Goal: Task Accomplishment & Management: Complete application form

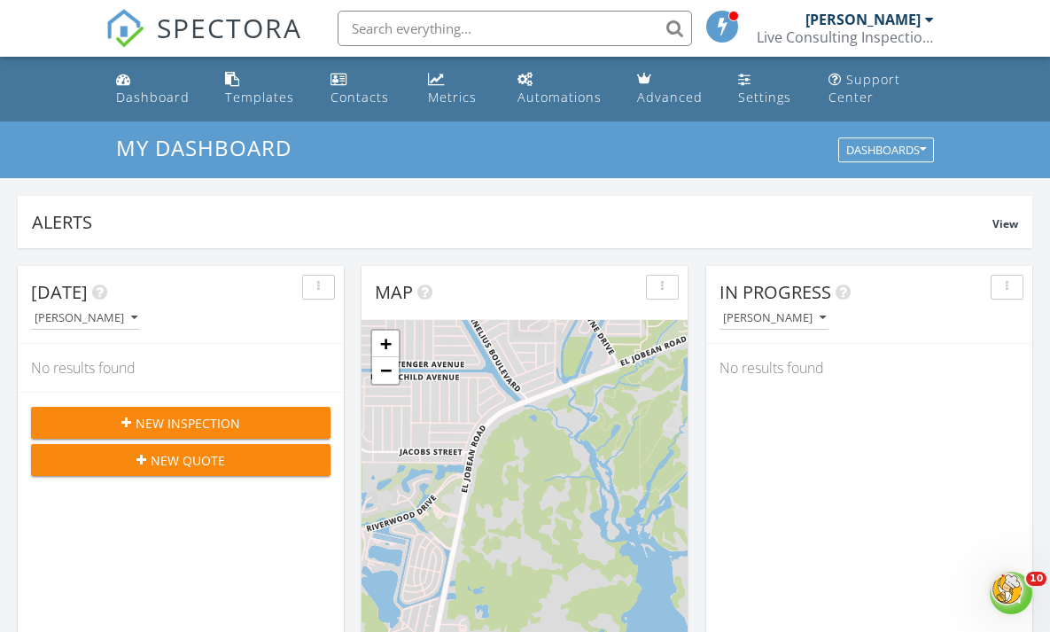
click at [361, 25] on input "text" at bounding box center [515, 28] width 354 height 35
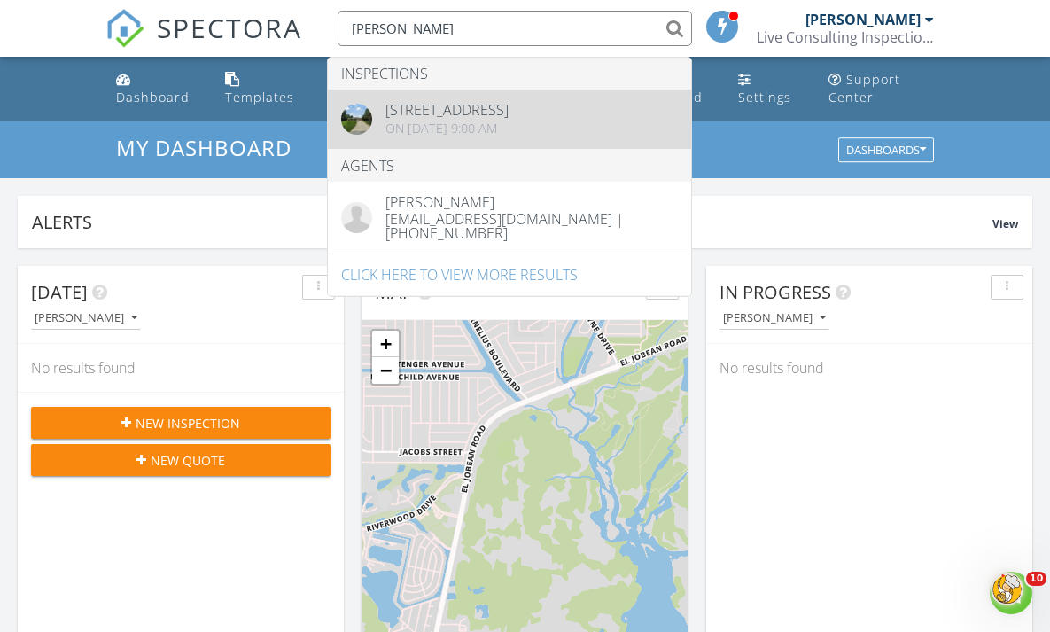
type input "stine"
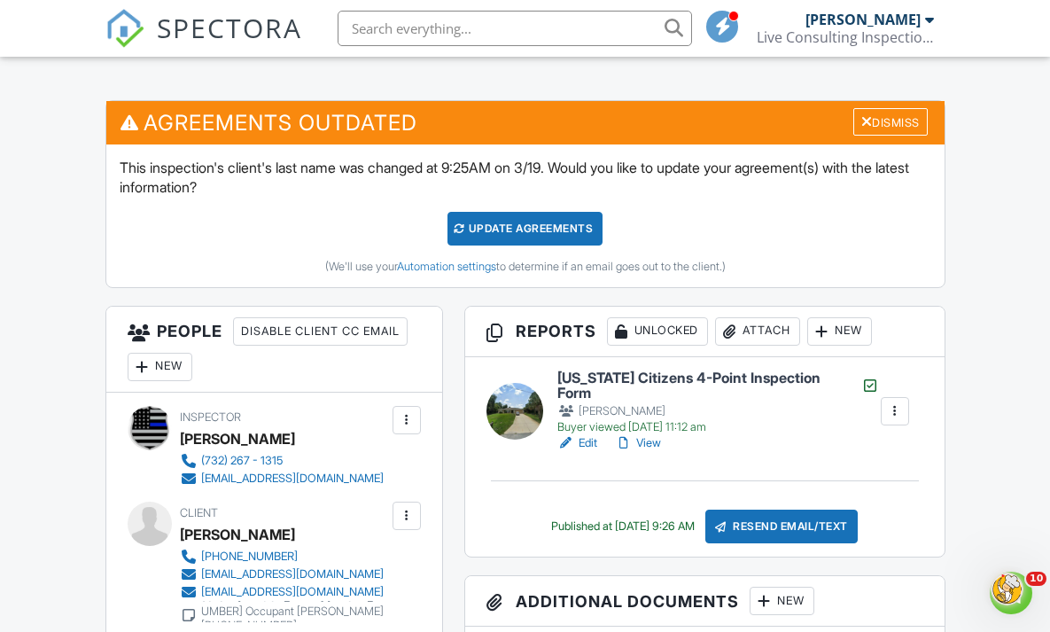
scroll to position [31, 0]
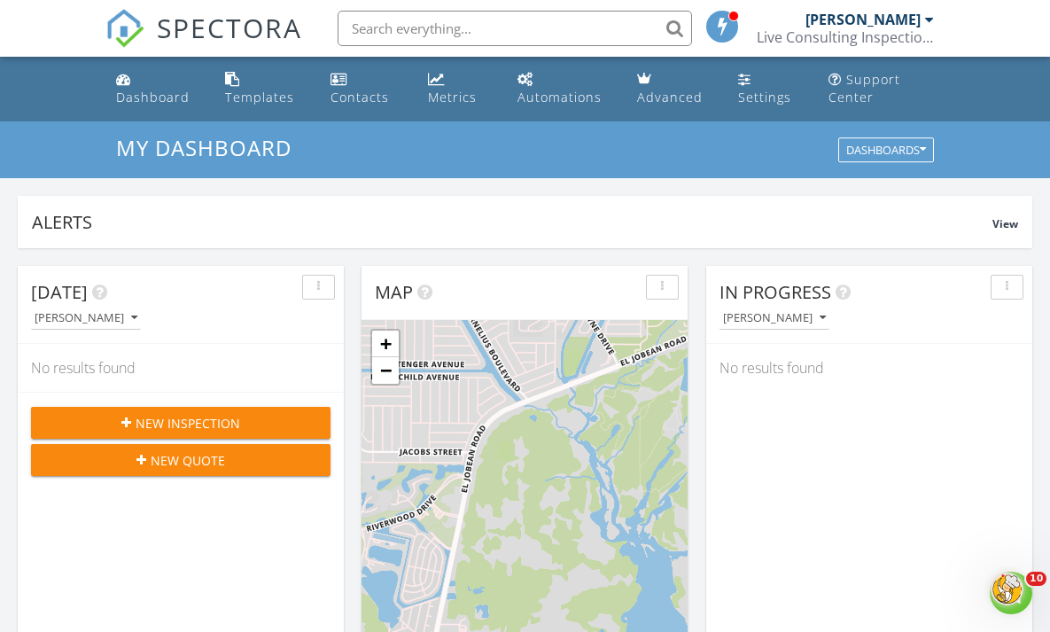
click at [363, 27] on input "text" at bounding box center [515, 28] width 354 height 35
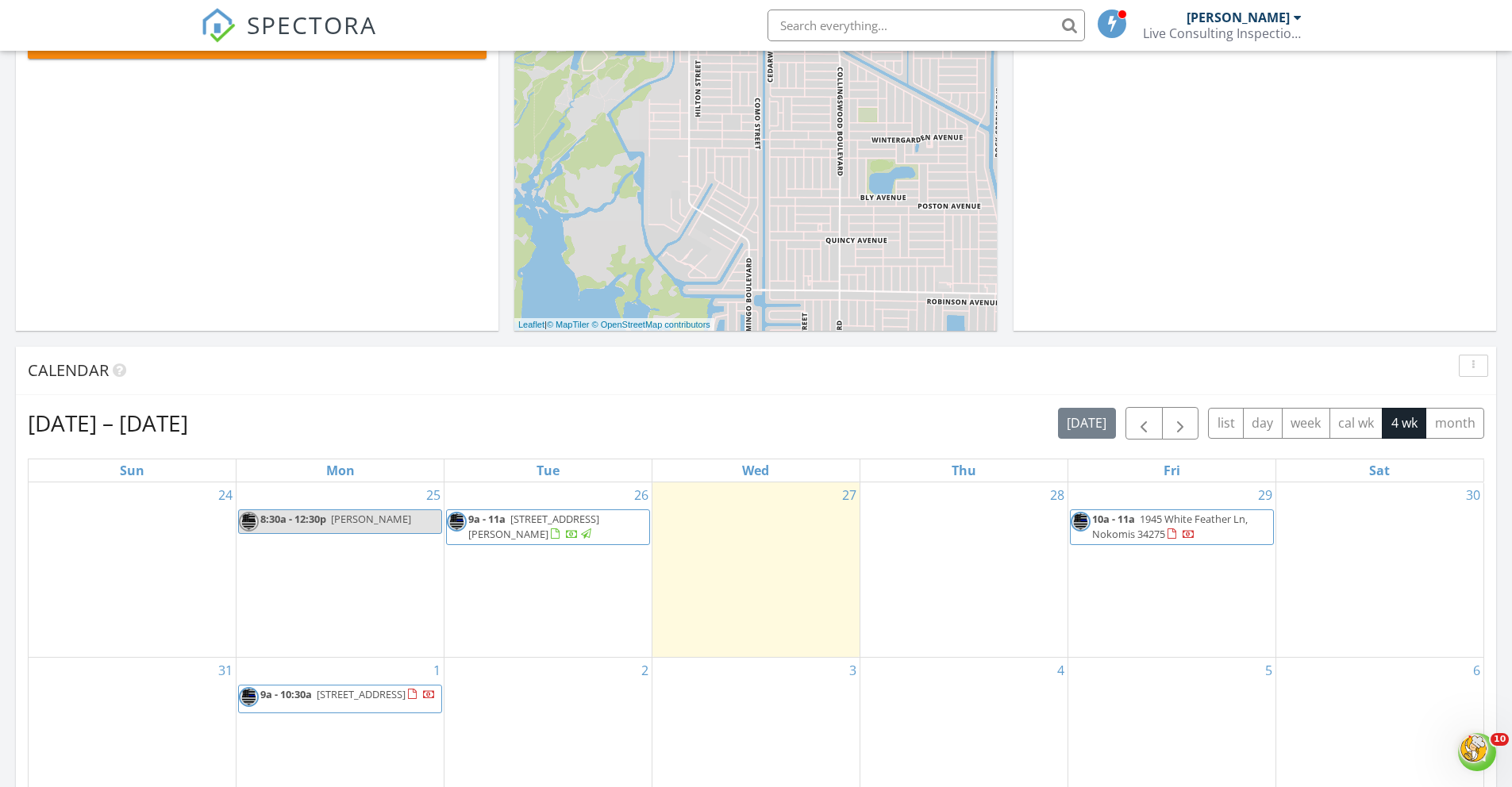
scroll to position [324, 0]
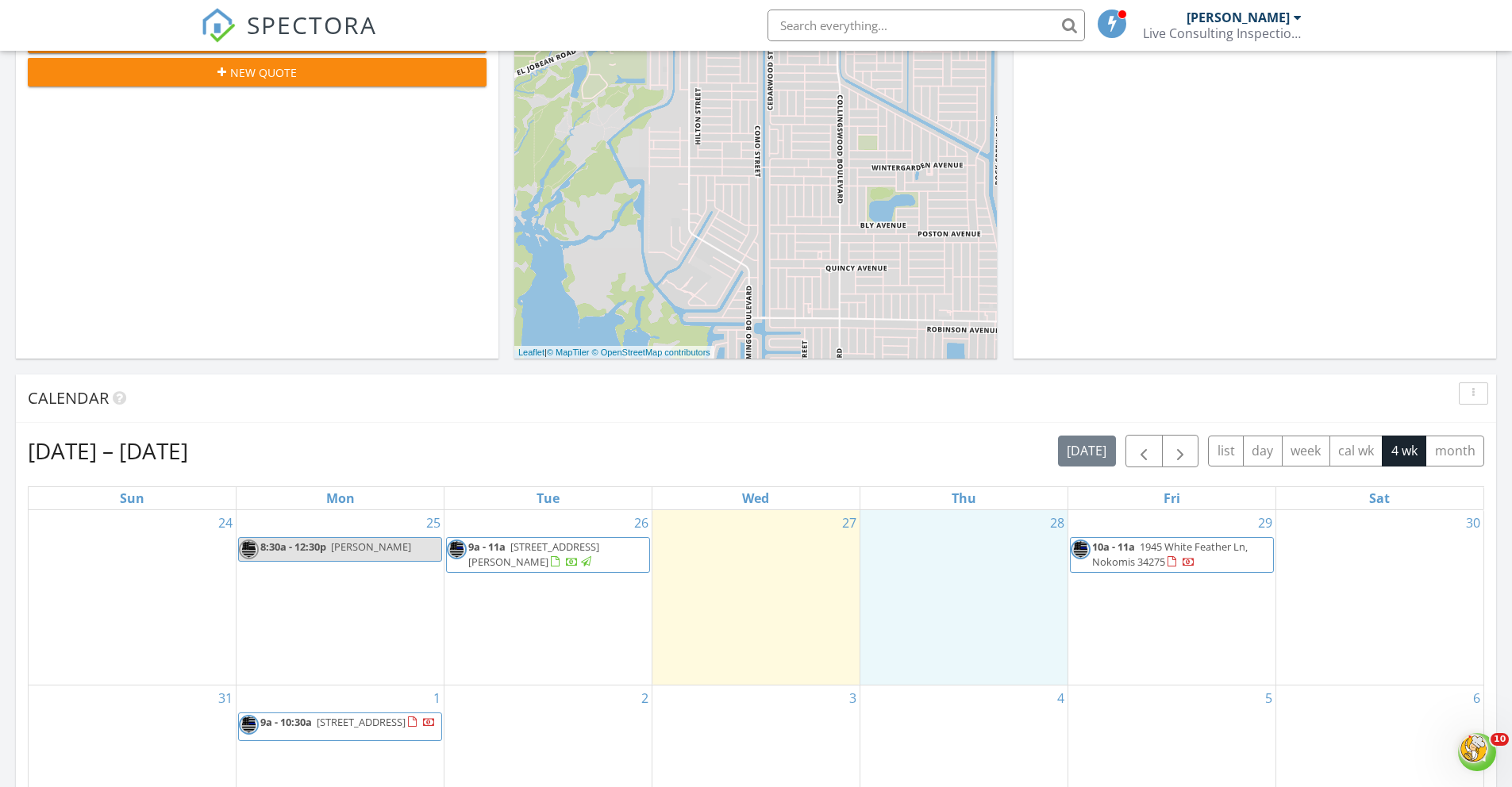
click at [940, 565] on div "28" at bounding box center [963, 597] width 207 height 175
click at [940, 515] on link "Inspection" at bounding box center [963, 518] width 82 height 25
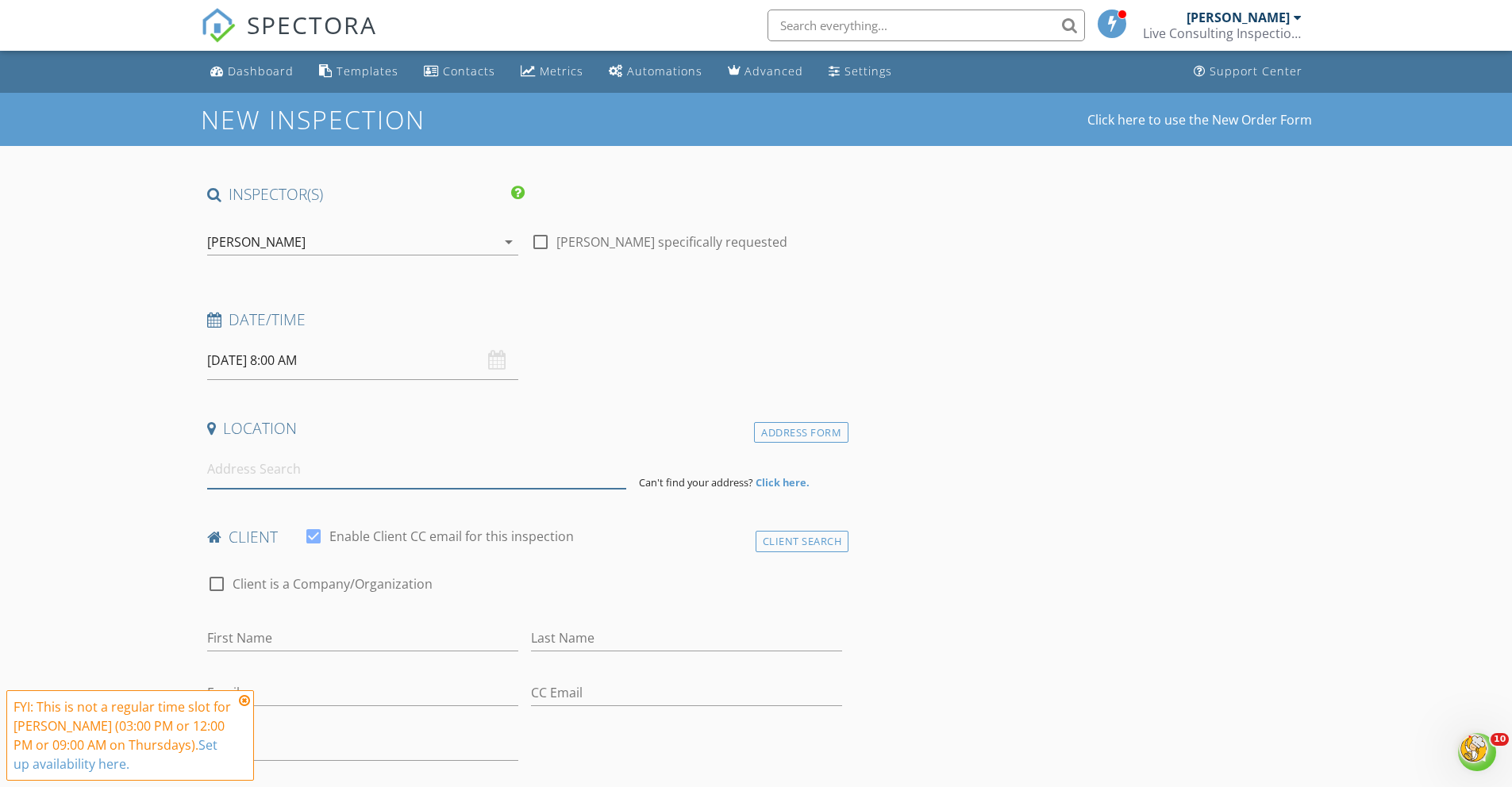
click at [215, 474] on input at bounding box center [417, 468] width 419 height 38
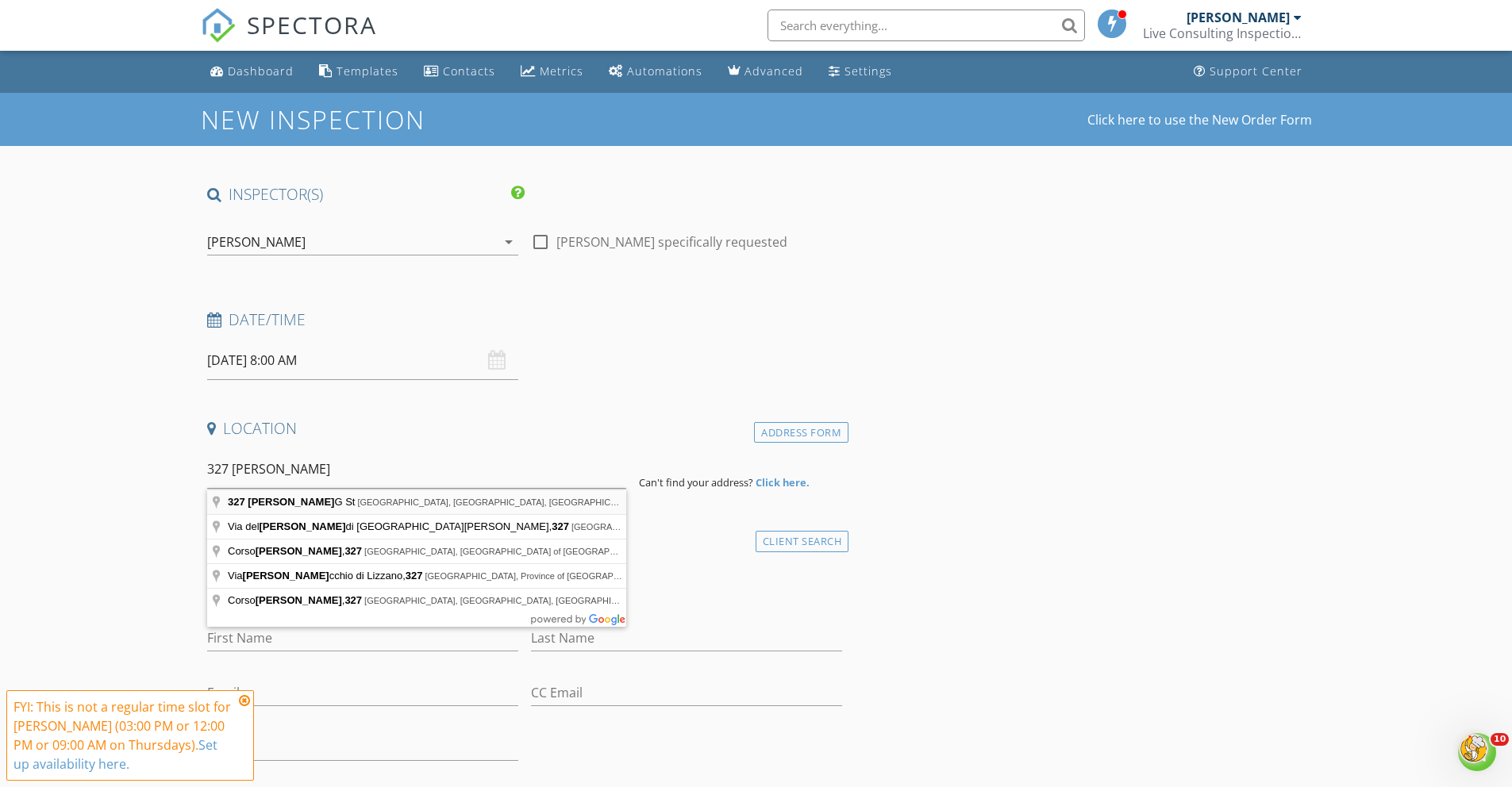
type input "327 Casale G St, Punta Gorda, FL, USA"
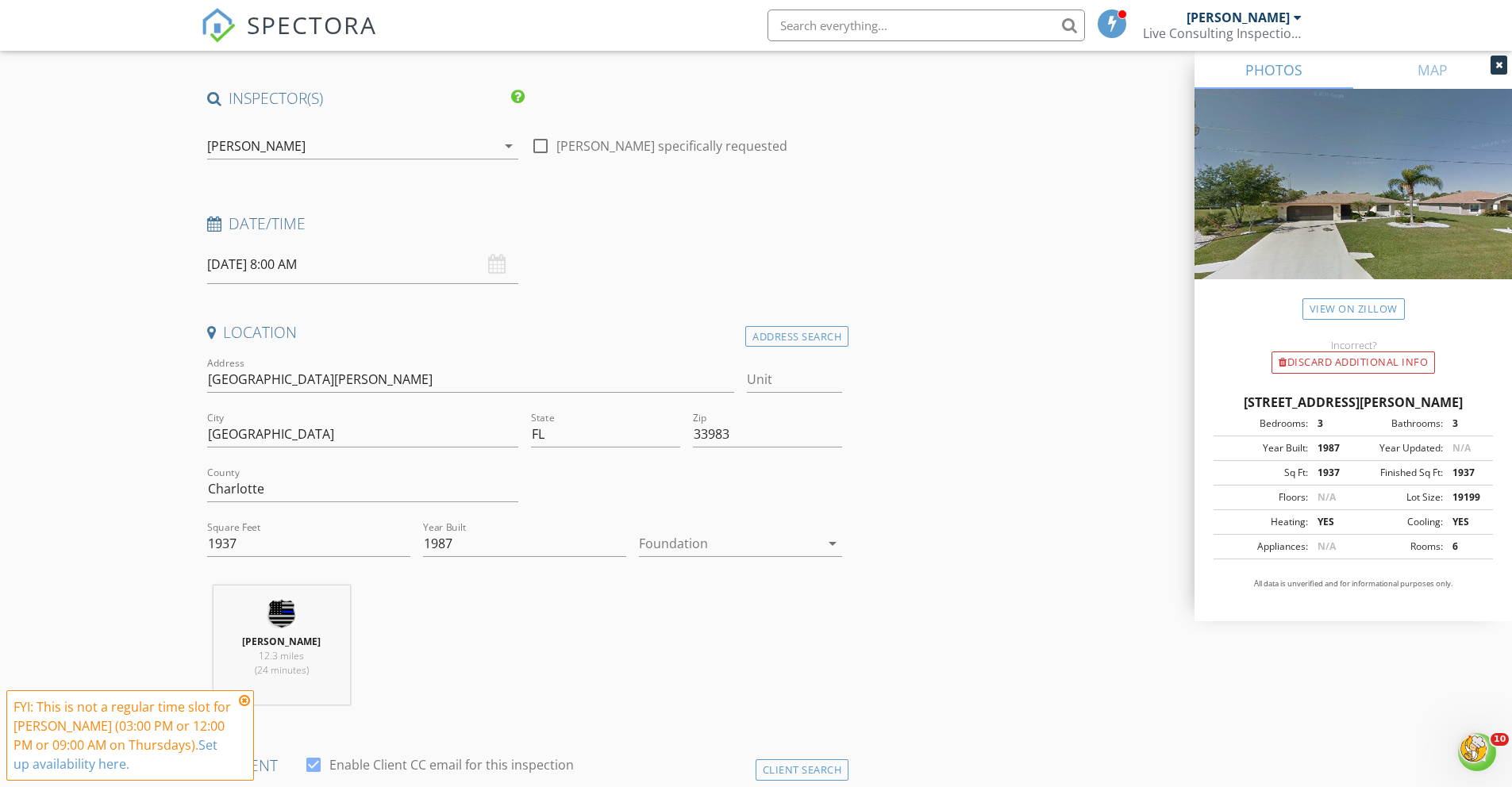
scroll to position [340, 0]
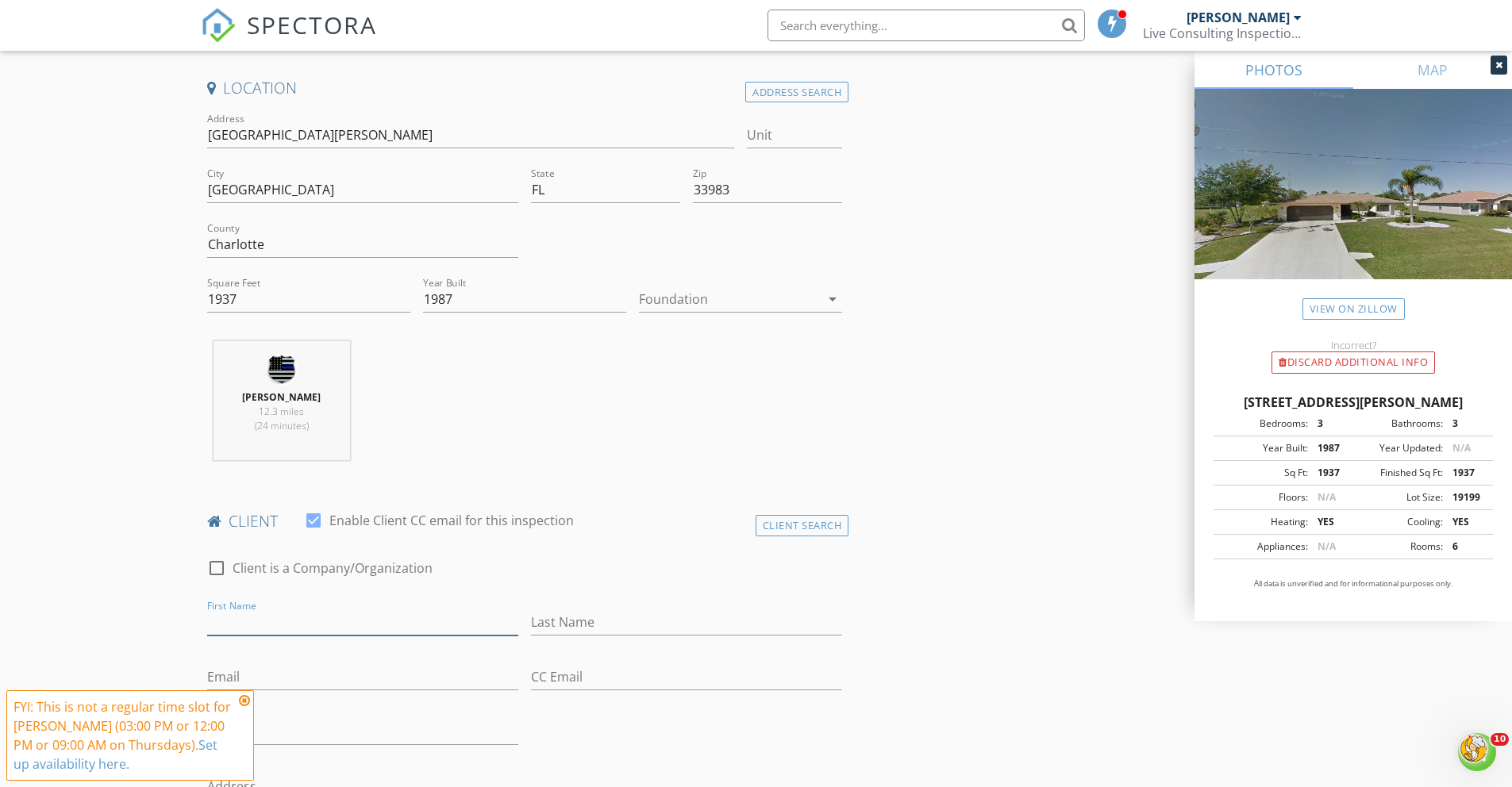
click at [224, 623] on input "First Name" at bounding box center [362, 621] width 311 height 26
type input "[PERSON_NAME]"
type input "Stinefast"
click at [218, 677] on input "Email" at bounding box center [362, 677] width 311 height 26
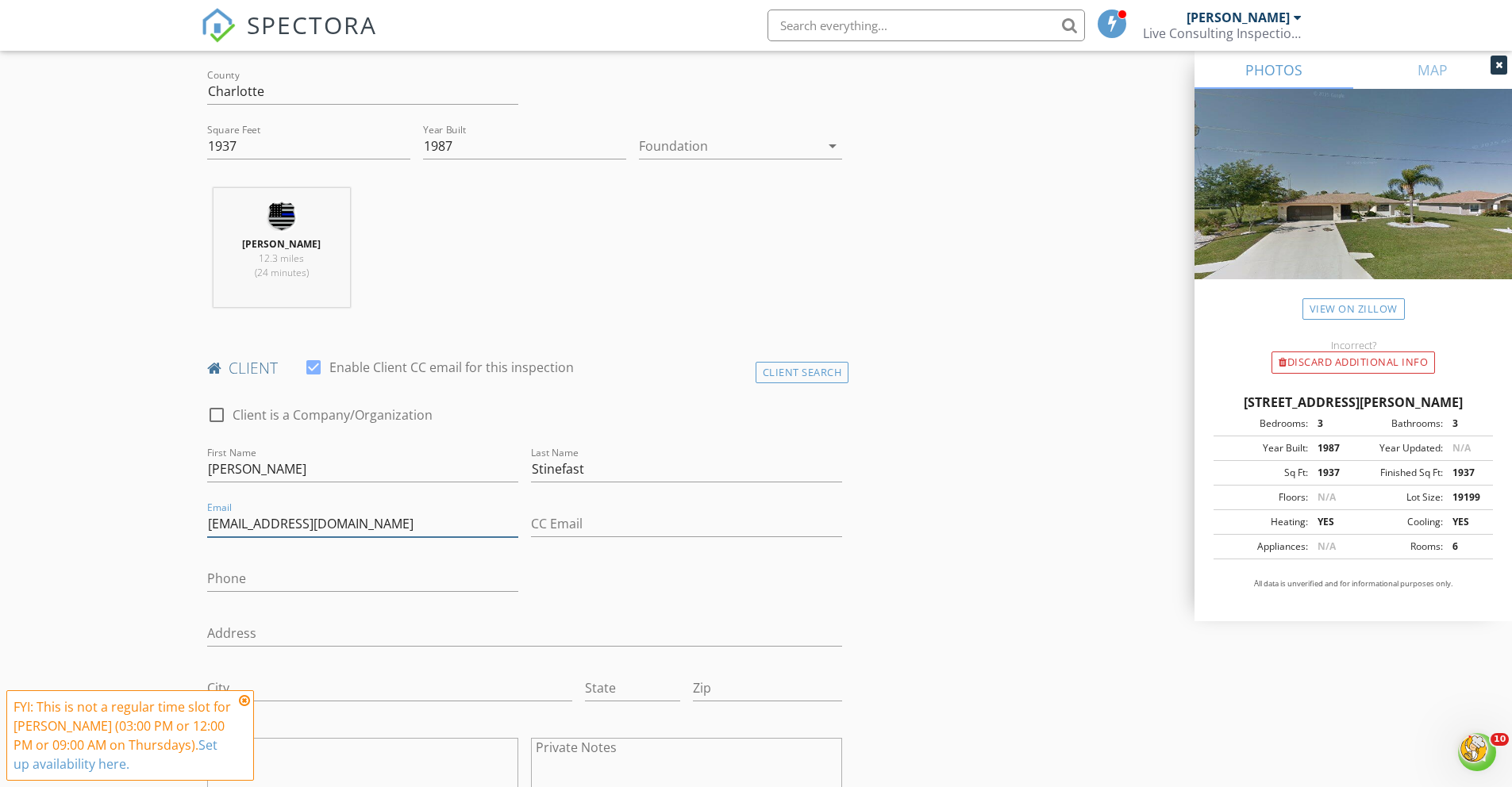
scroll to position [505, 0]
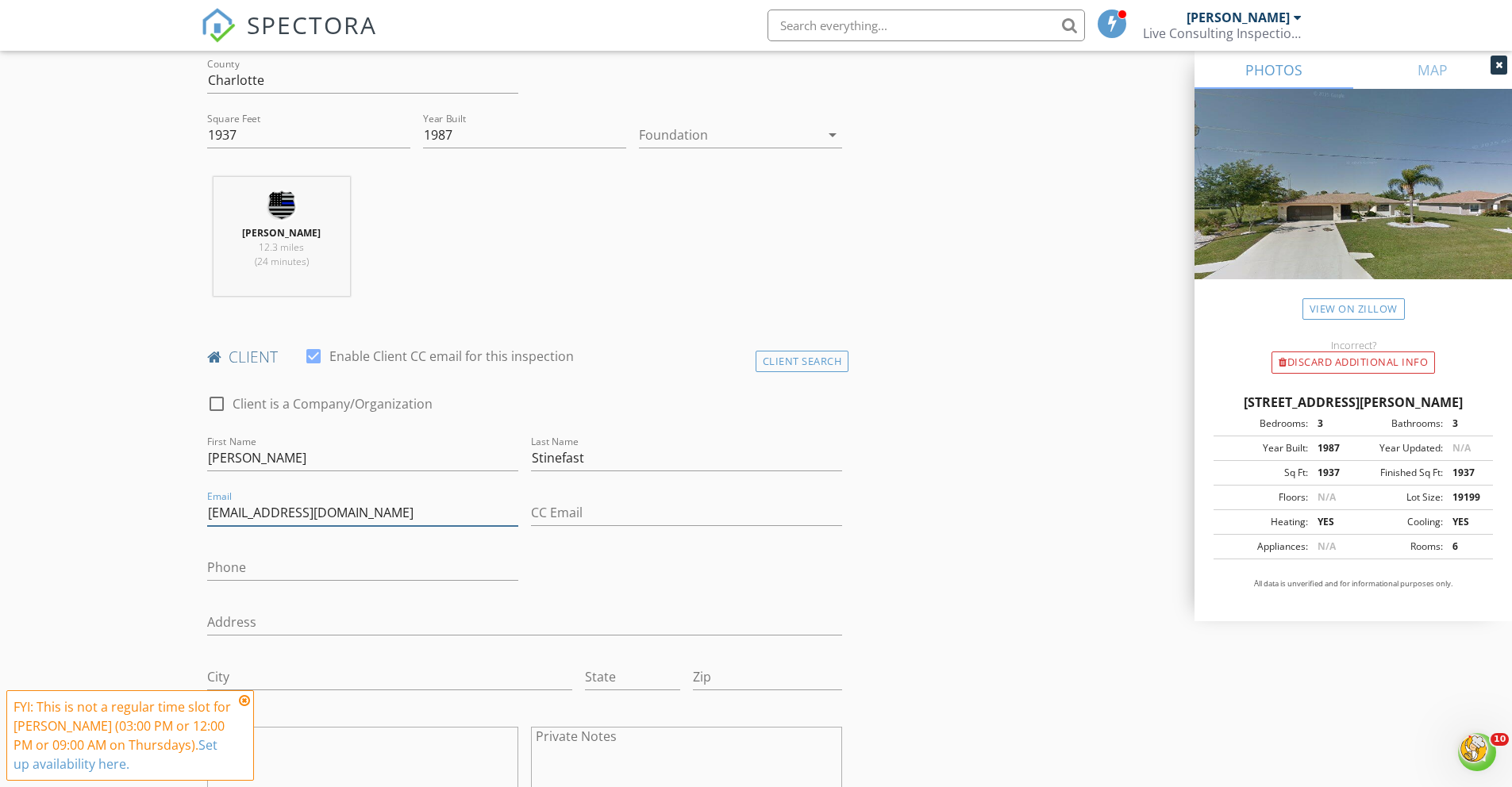
type input "[EMAIL_ADDRESS][DOMAIN_NAME]"
click at [214, 570] on input "Phone" at bounding box center [362, 567] width 311 height 26
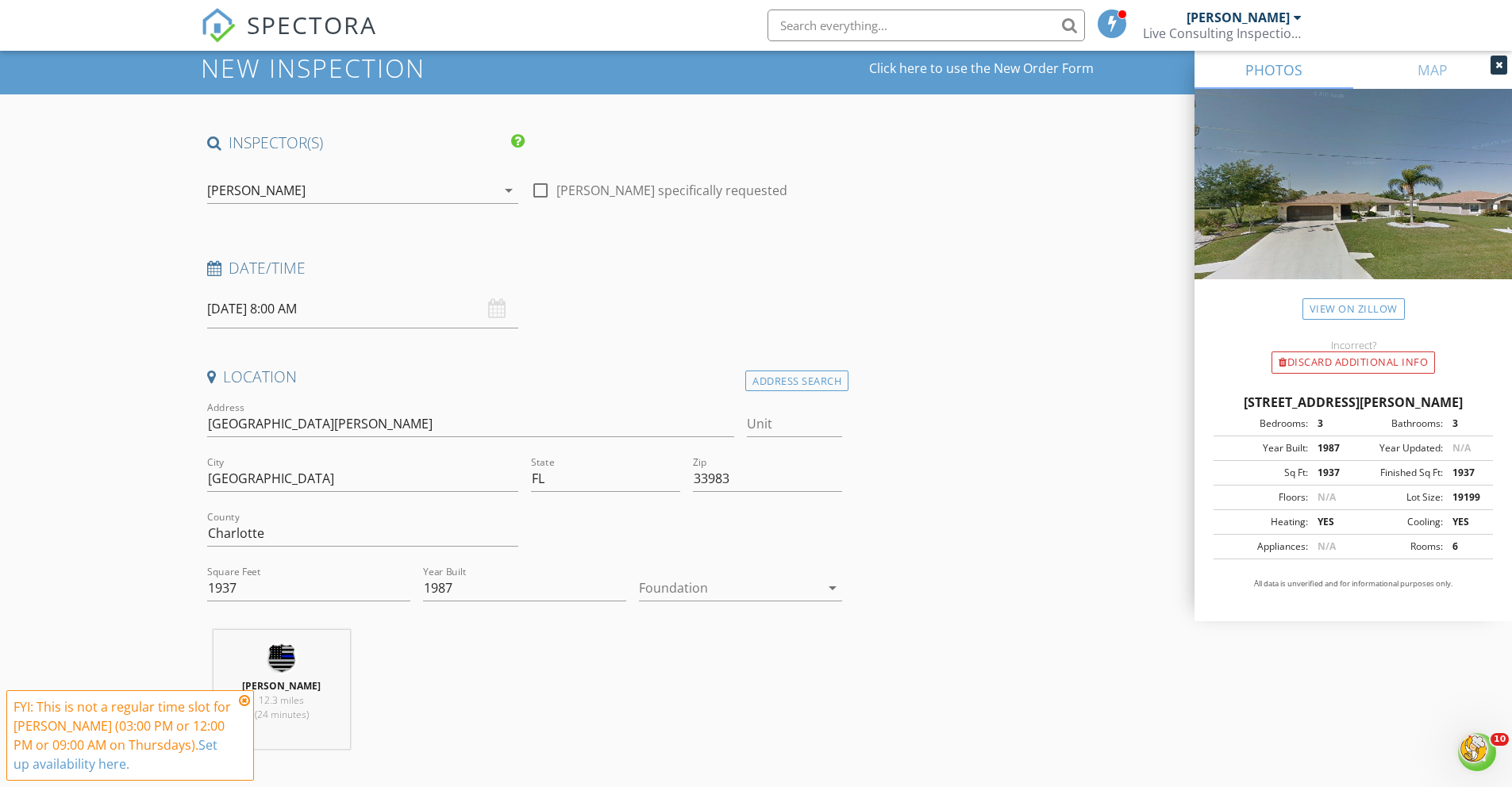
scroll to position [55, 0]
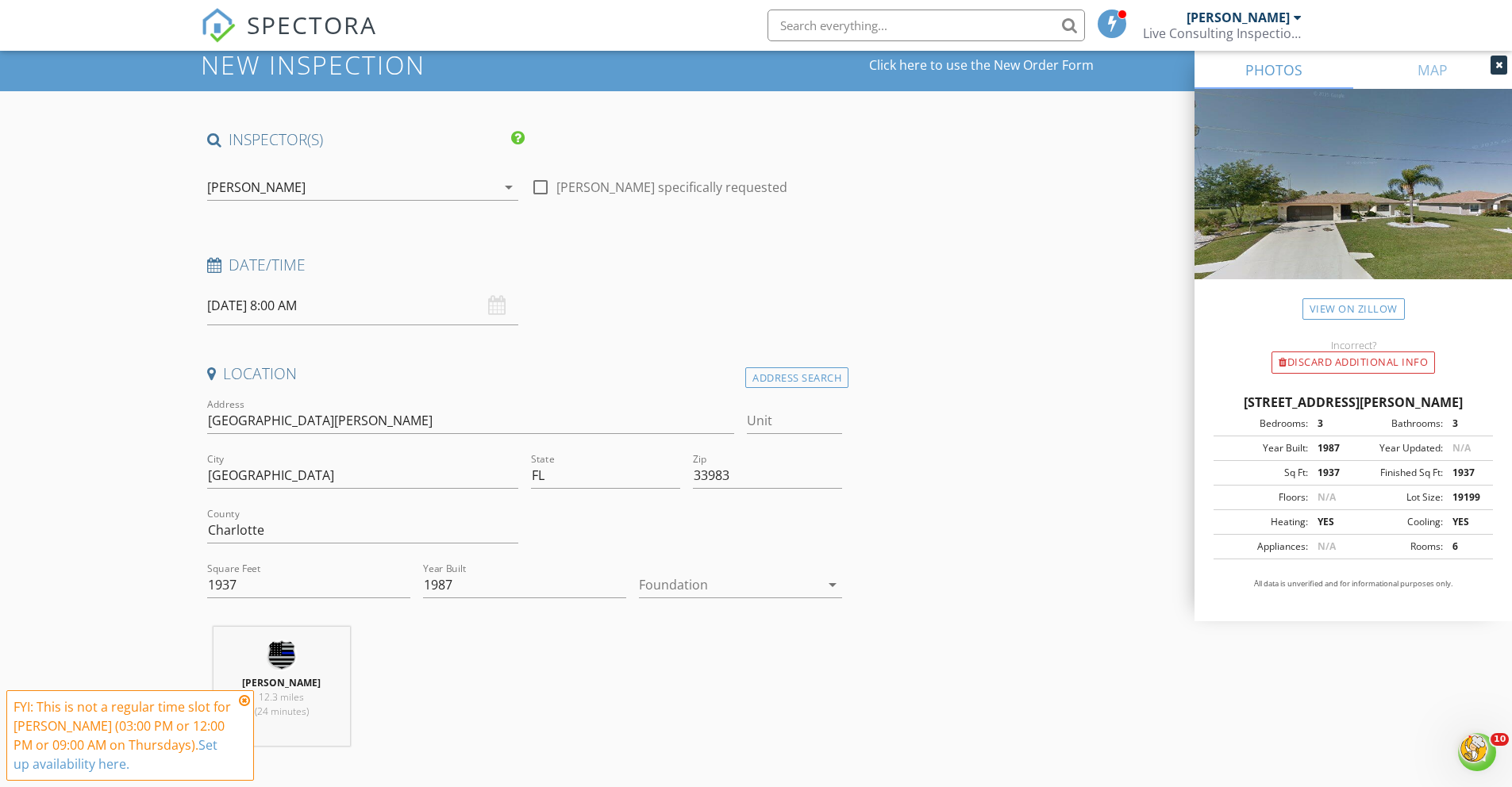
type input "[PHONE_NUMBER]"
click at [500, 307] on div "08/28/2025 8:00 AM" at bounding box center [362, 305] width 311 height 38
click at [488, 307] on div "08/28/2025 8:00 AM" at bounding box center [362, 305] width 311 height 38
click at [339, 310] on input "08/28/2025 8:00 AM" at bounding box center [362, 305] width 311 height 38
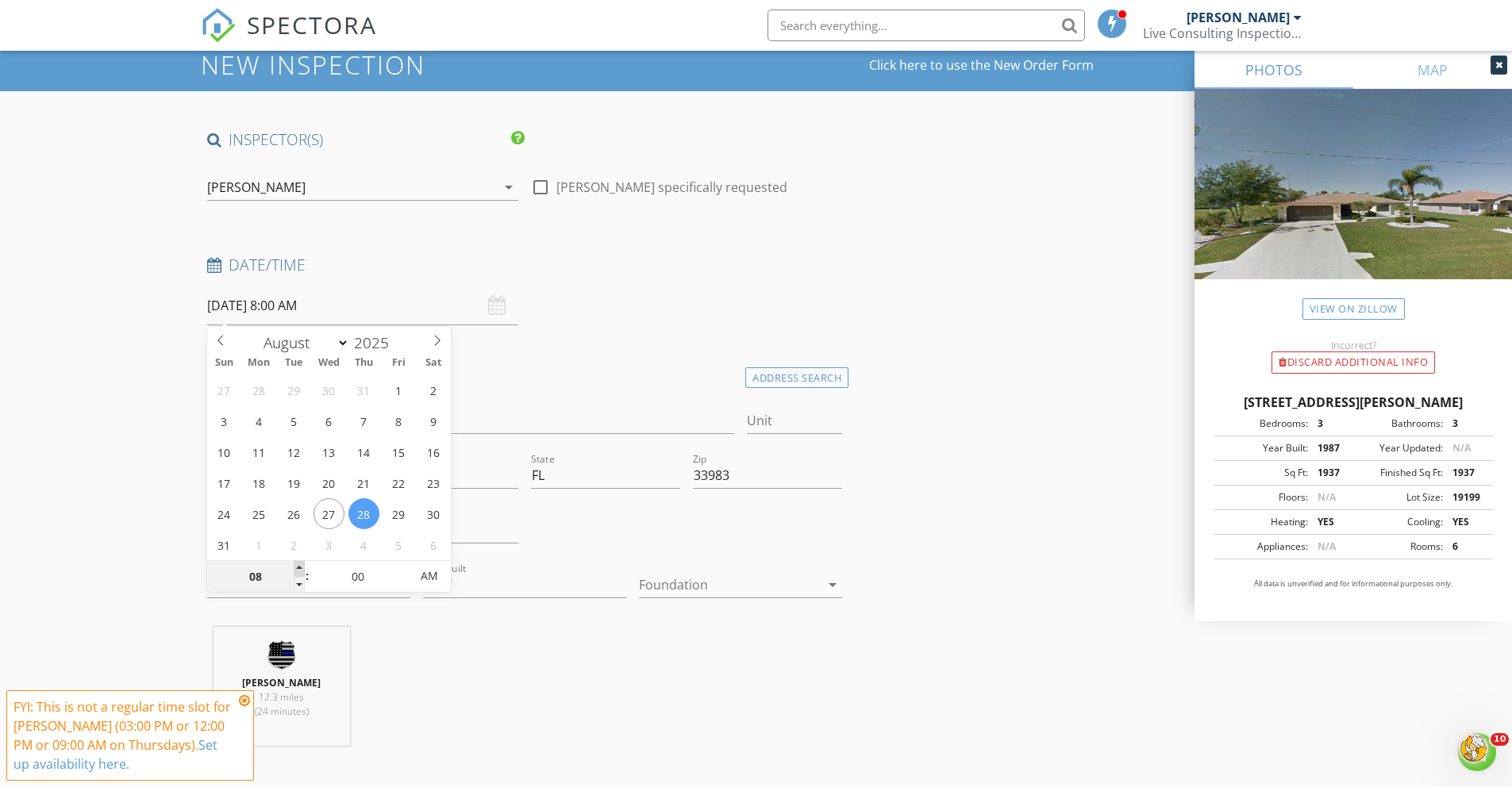
type input "09"
type input "08/28/2025 9:00 AM"
click at [296, 568] on span at bounding box center [299, 569] width 11 height 16
type input "05"
type input "08/28/2025 9:05 AM"
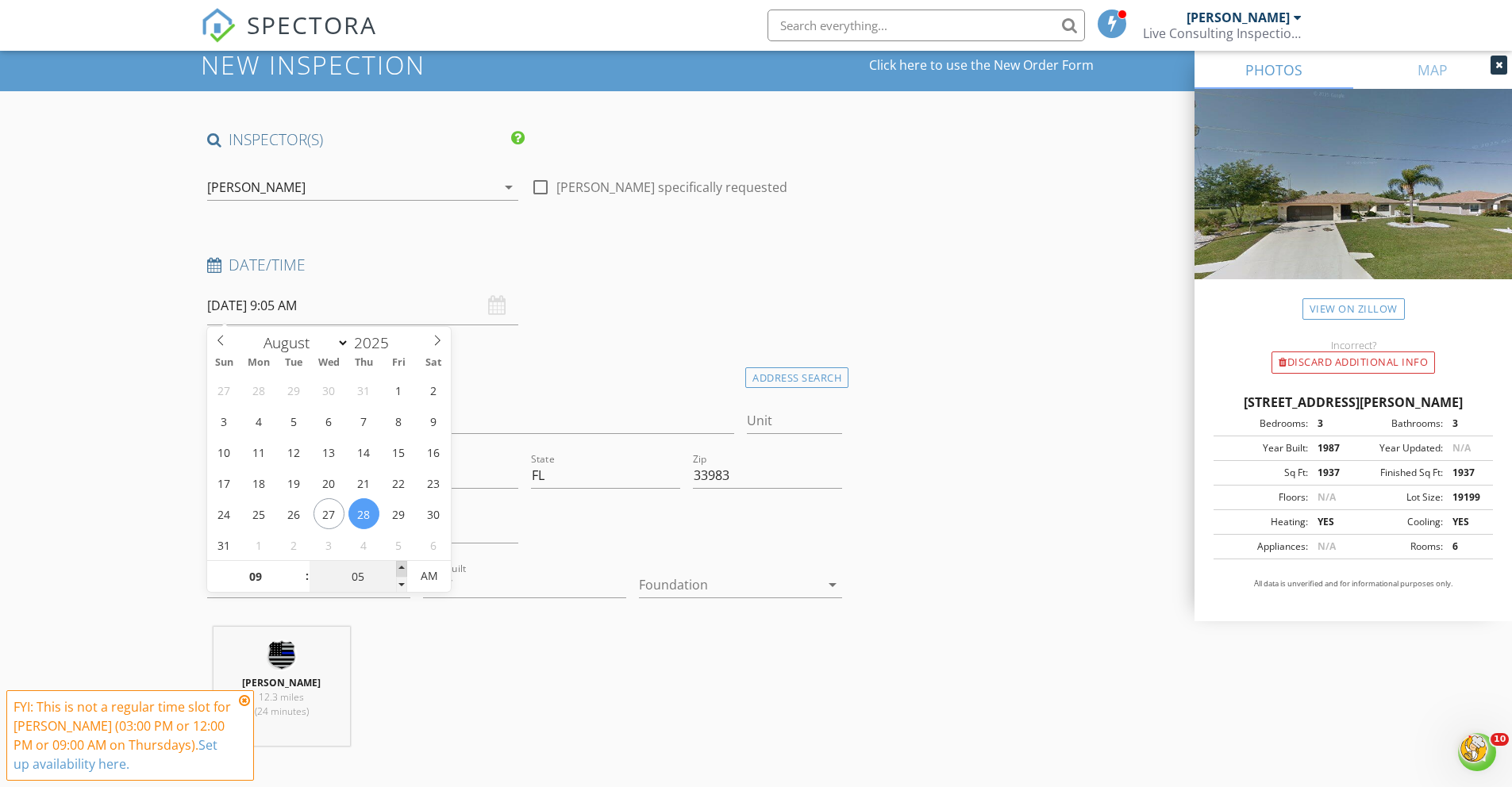
click at [399, 566] on span at bounding box center [401, 569] width 11 height 16
type input "10"
type input "08/28/2025 9:10 AM"
click at [399, 566] on span at bounding box center [401, 569] width 11 height 16
type input "15"
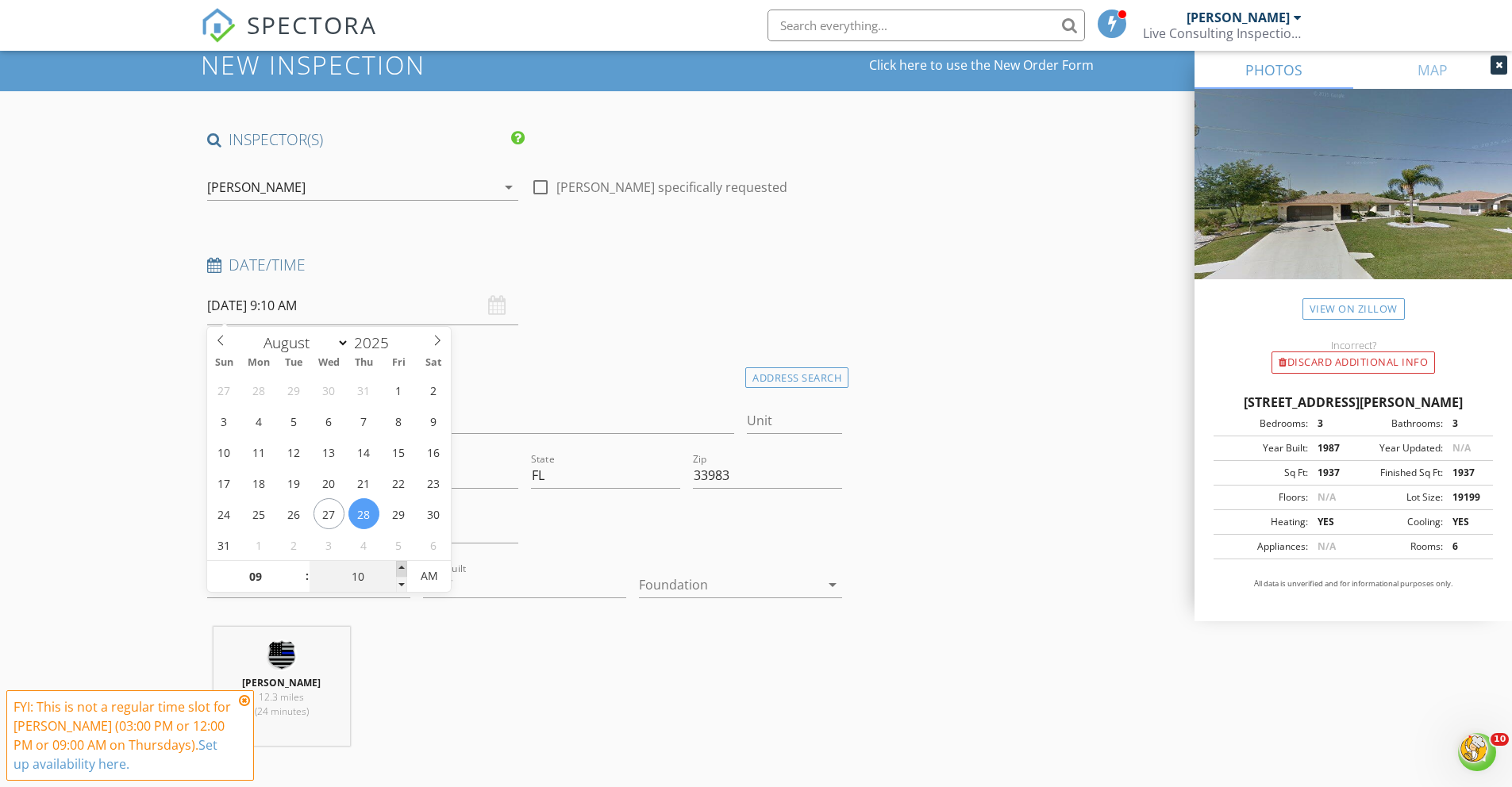
type input "08/28/2025 9:15 AM"
click at [399, 566] on span at bounding box center [401, 569] width 11 height 16
type input "20"
type input "08/28/2025 9:20 AM"
click at [399, 565] on span at bounding box center [401, 569] width 11 height 16
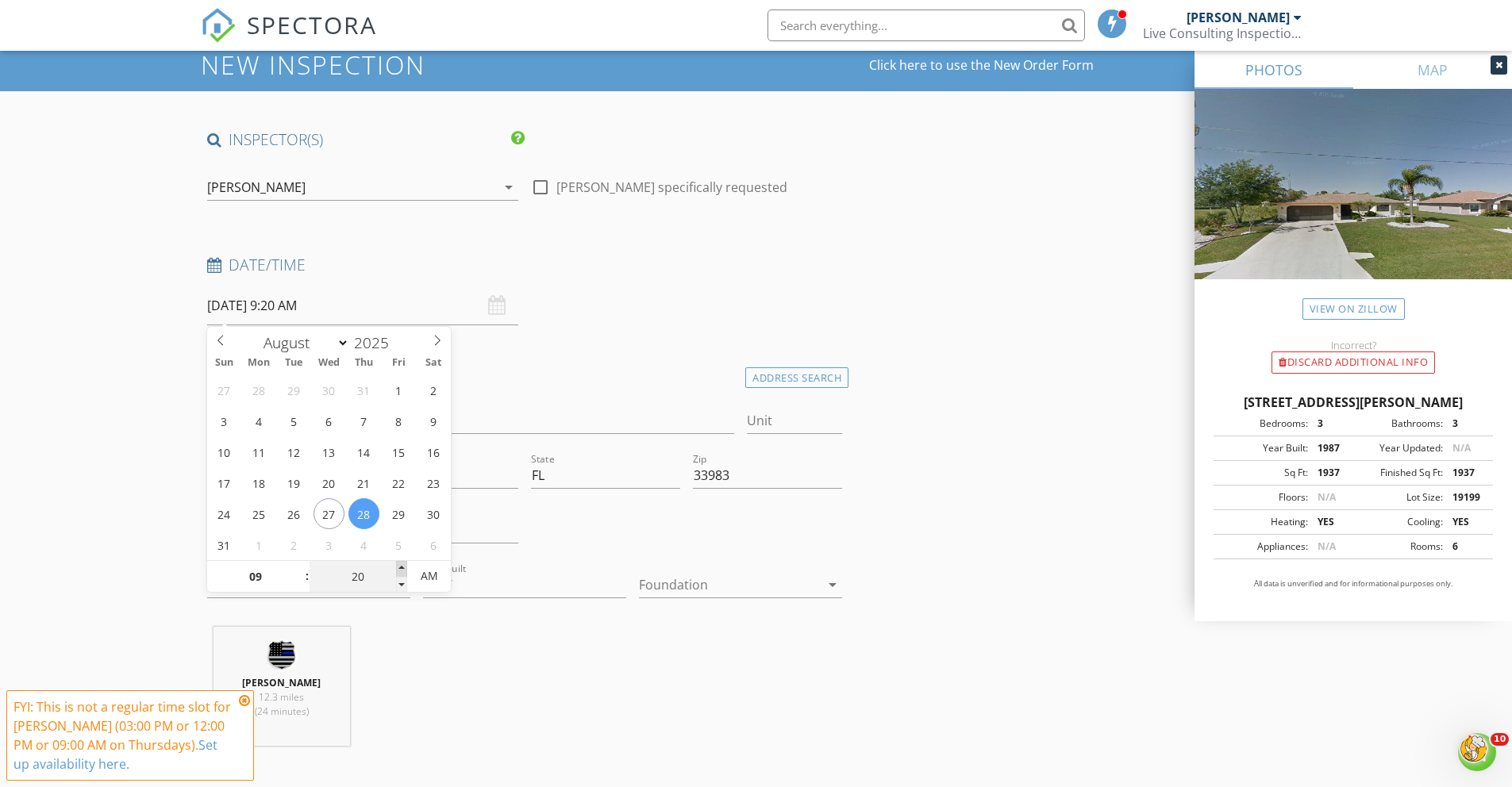
type input "25"
type input "08/28/2025 9:25 AM"
click at [399, 565] on span at bounding box center [401, 569] width 11 height 16
type input "30"
type input "08/28/2025 9:30 AM"
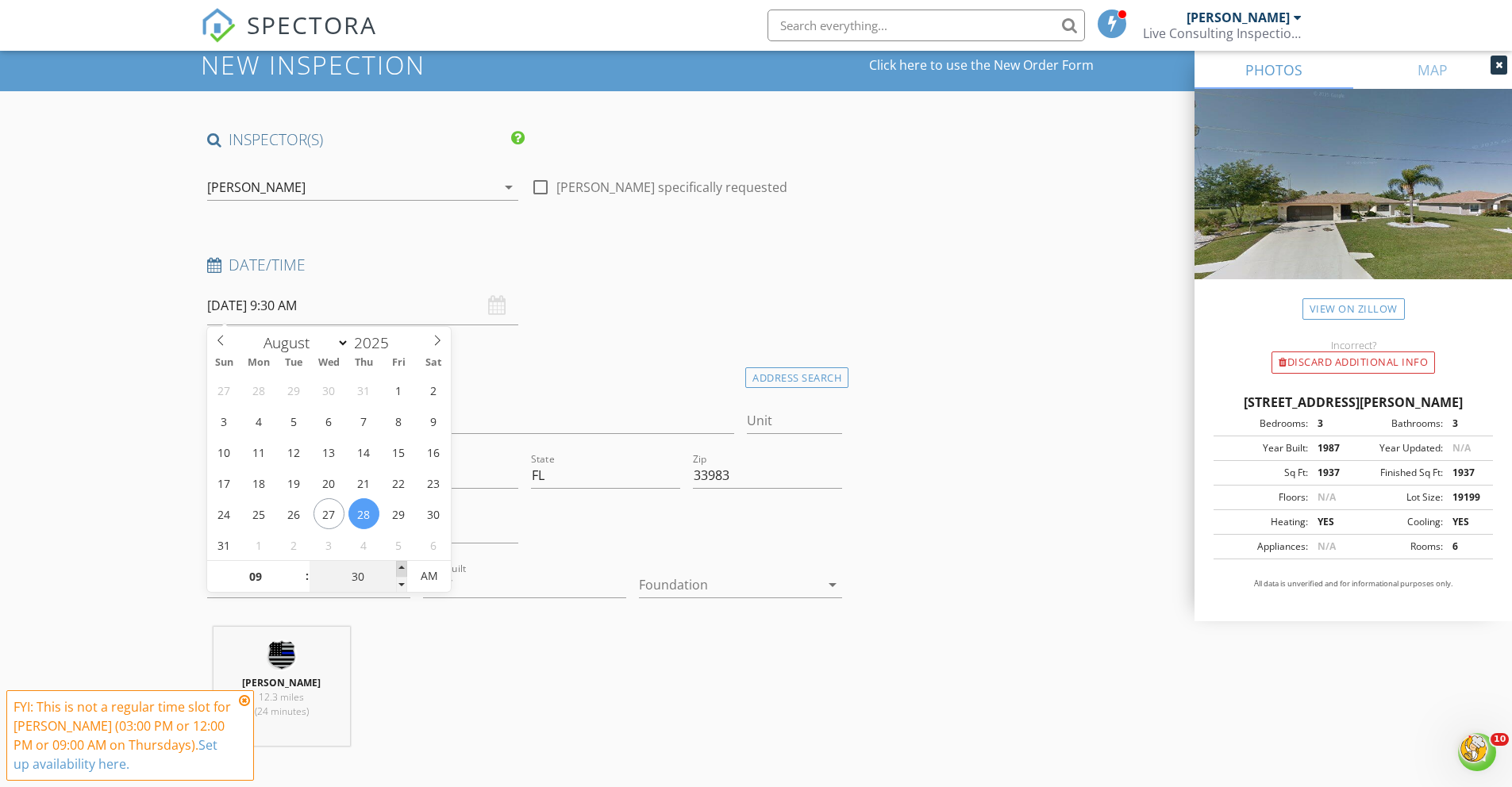
click at [399, 565] on span at bounding box center [401, 569] width 11 height 16
click at [518, 415] on input "327 Casale G St" at bounding box center [470, 420] width 528 height 26
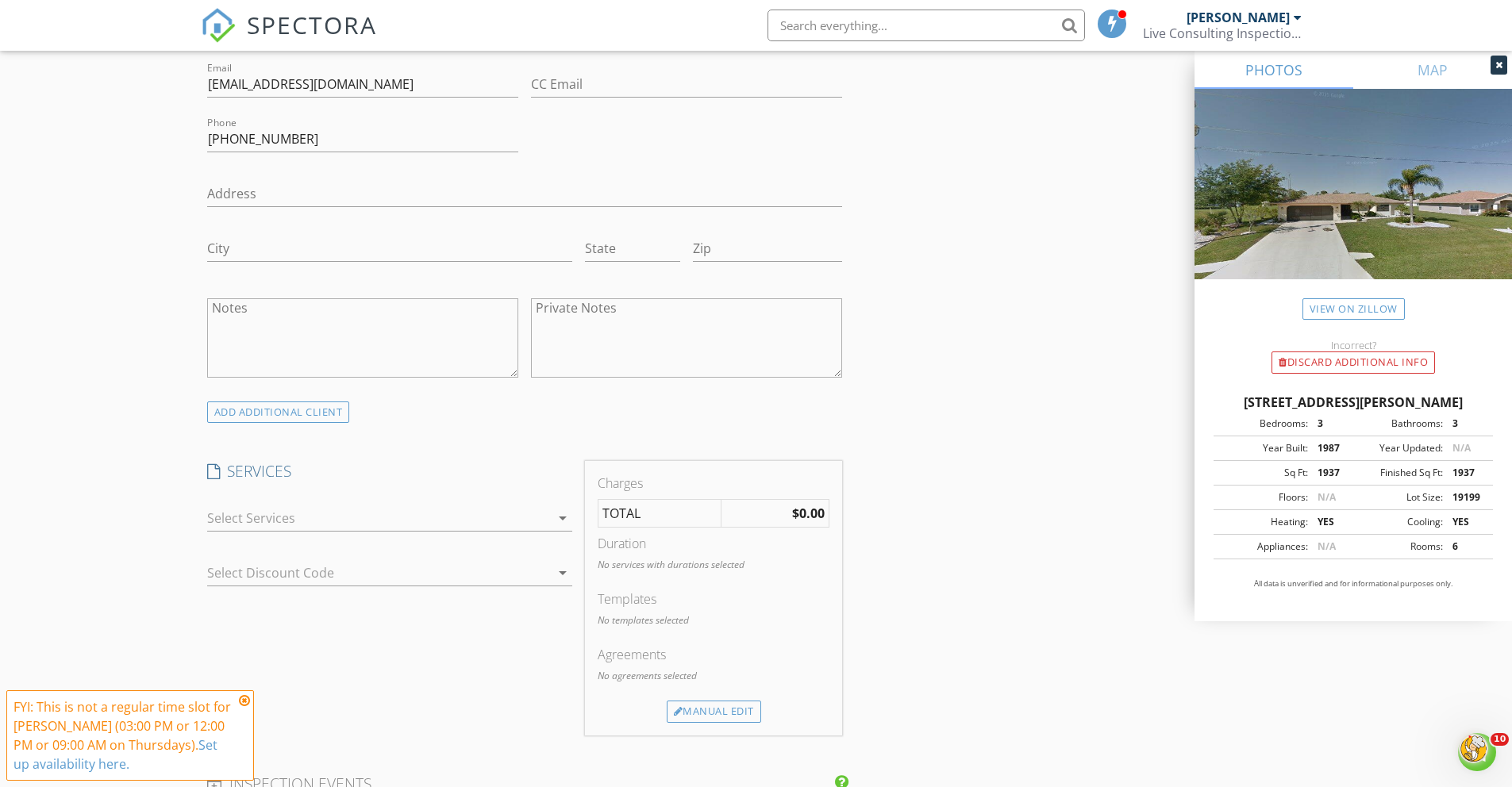
scroll to position [935, 0]
click at [562, 515] on icon "arrow_drop_down" at bounding box center [563, 516] width 19 height 19
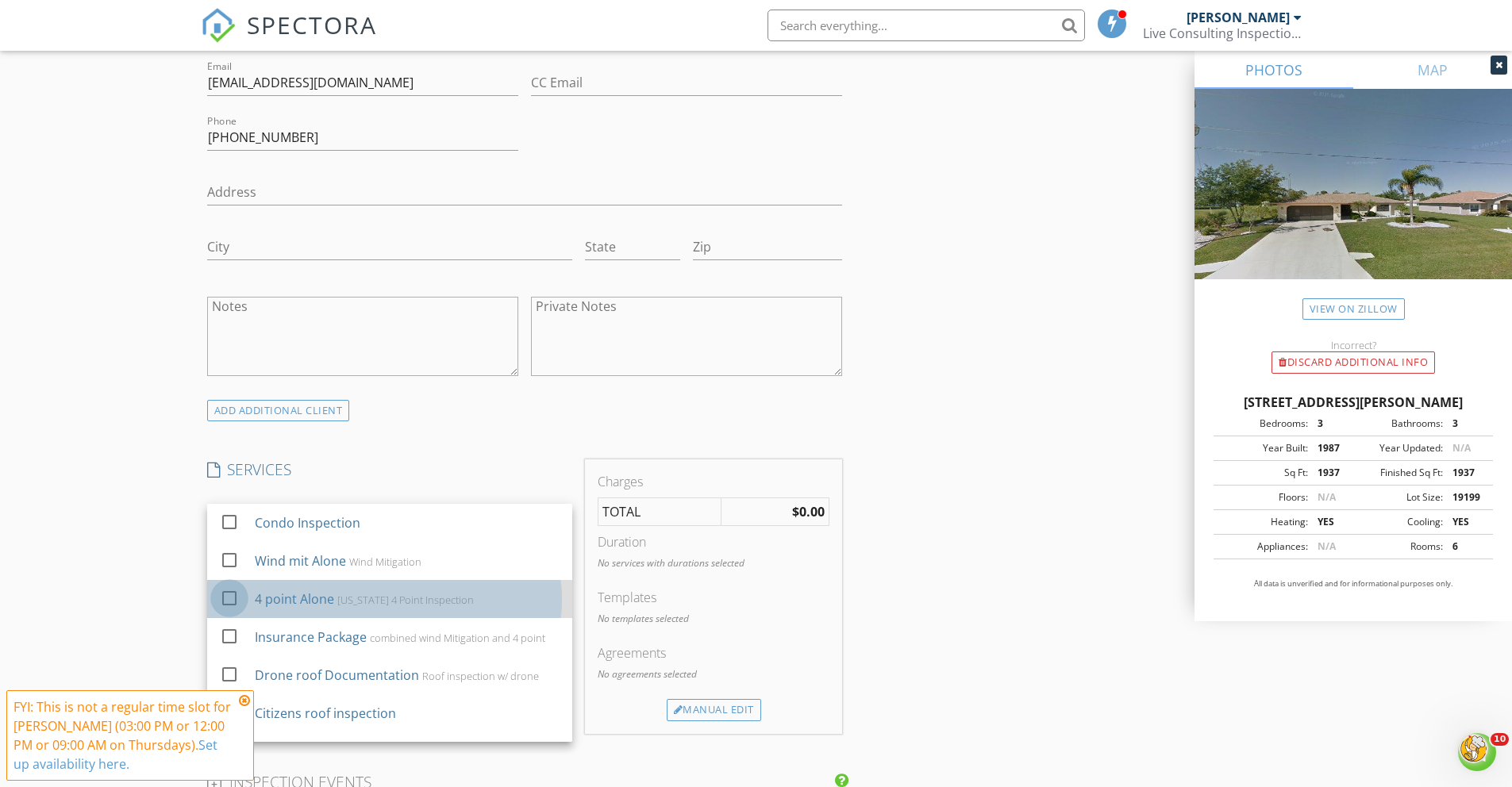
click at [227, 596] on div at bounding box center [229, 598] width 27 height 27
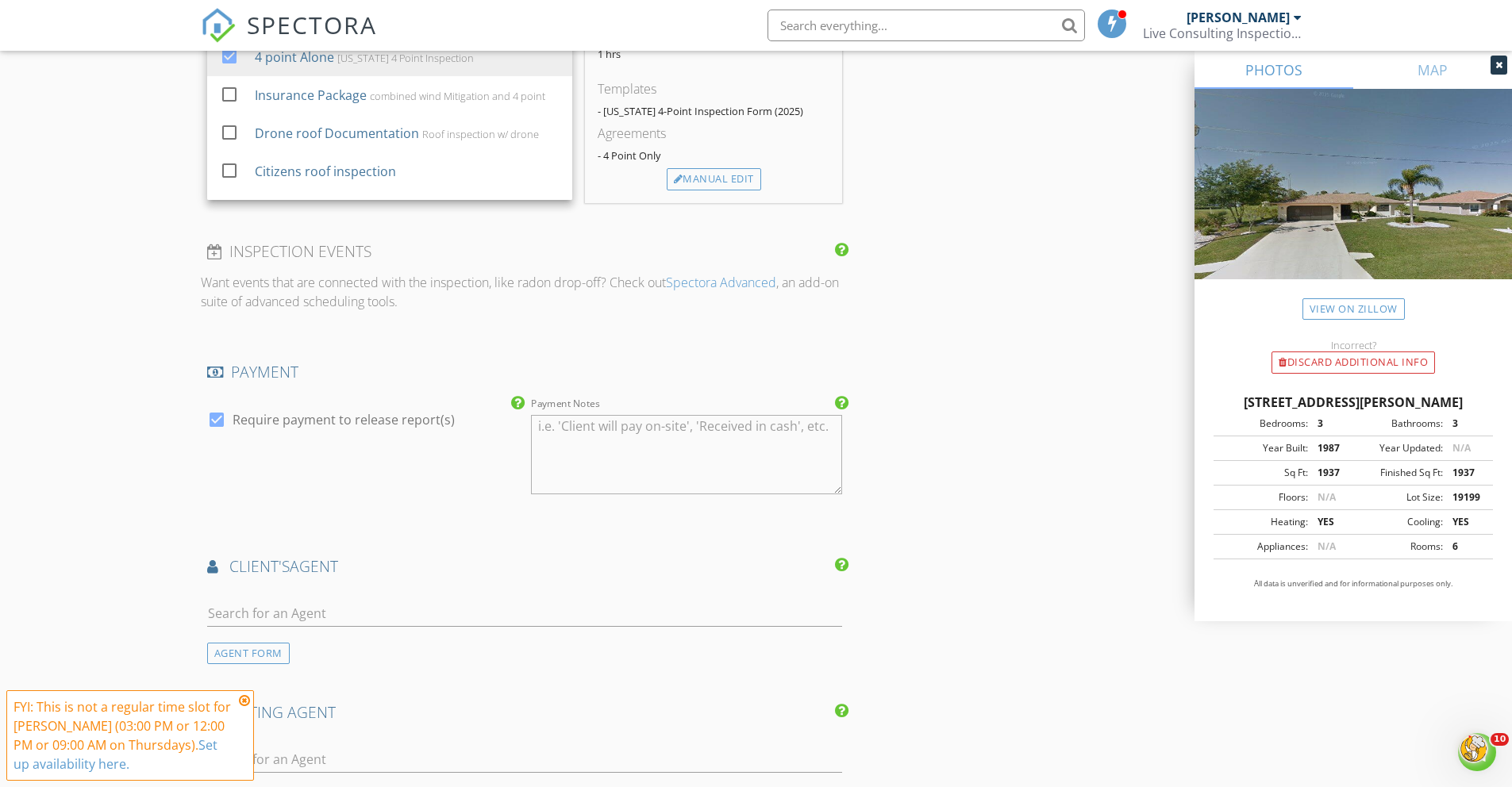
scroll to position [1549, 0]
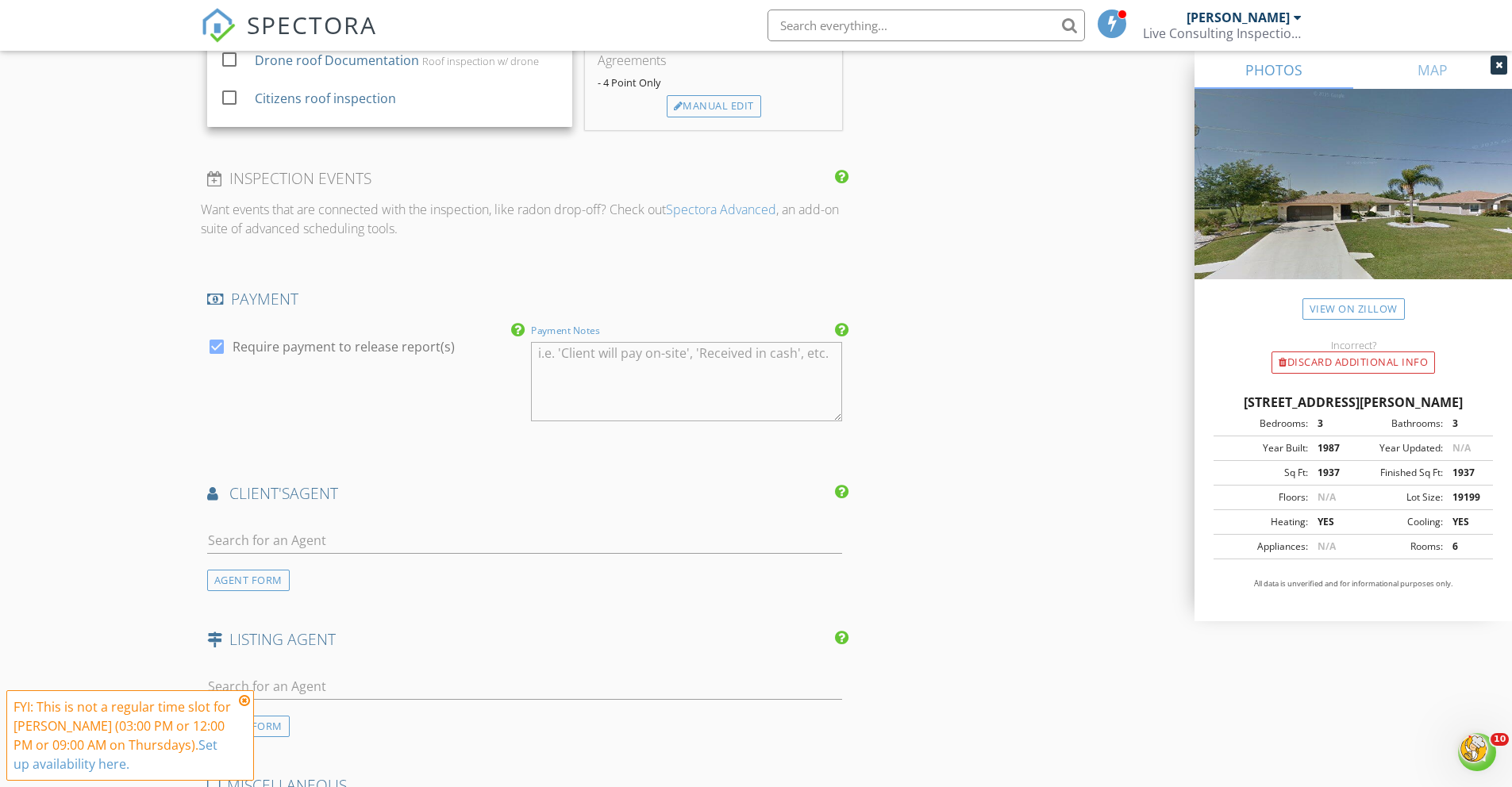
click at [602, 376] on textarea "Payment Notes" at bounding box center [686, 381] width 311 height 80
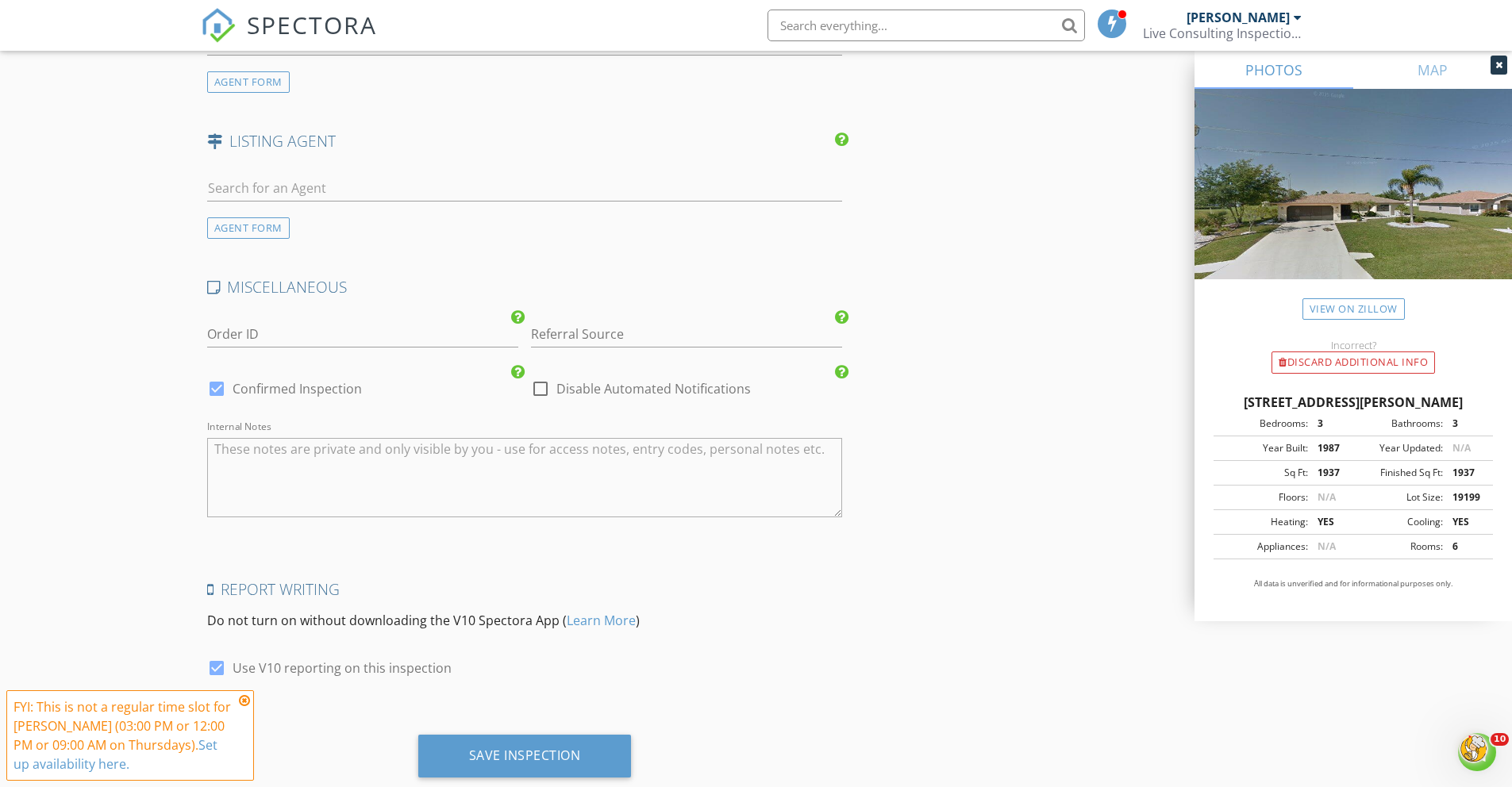
scroll to position [2088, 0]
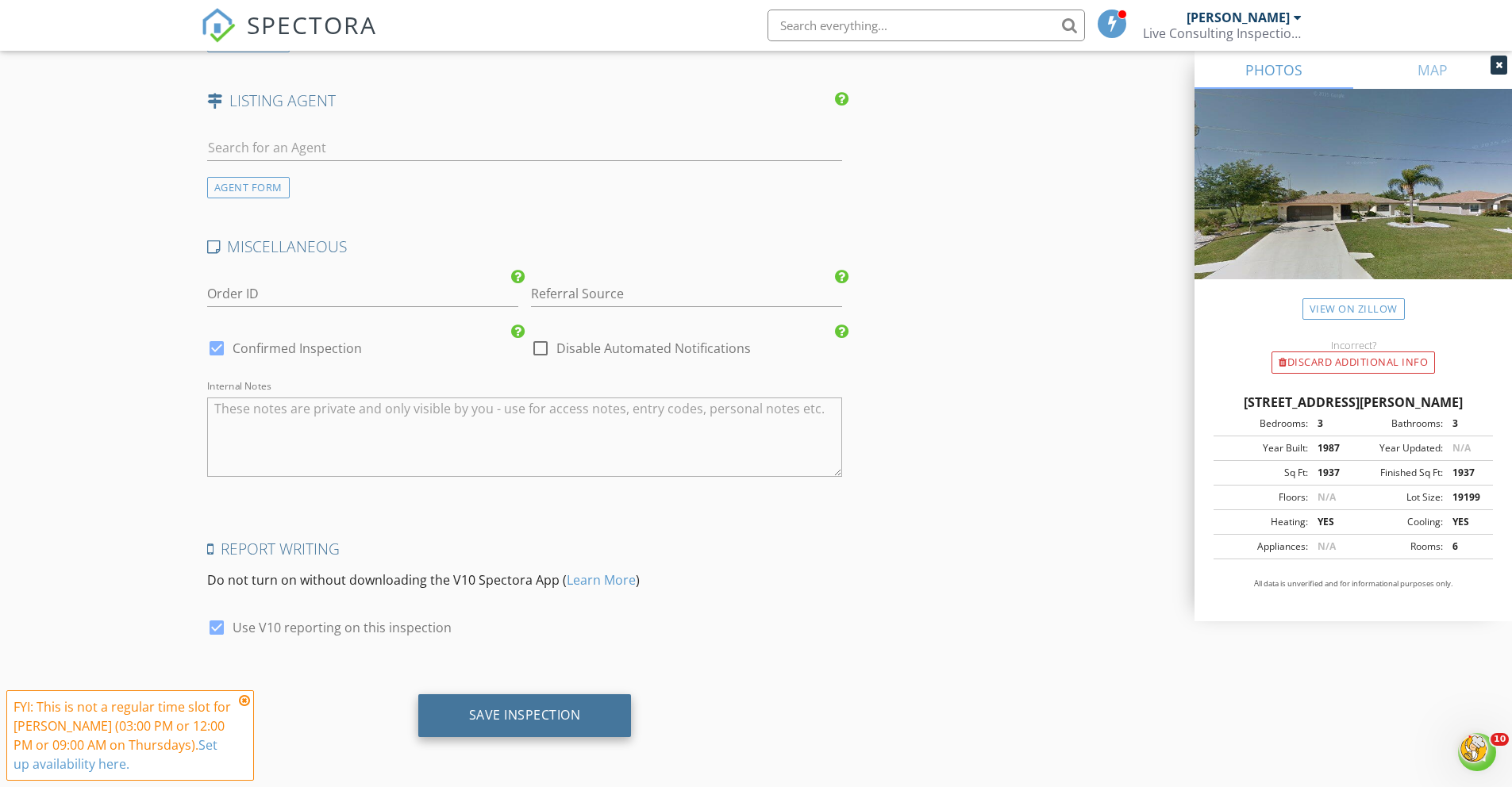
click at [518, 714] on div "Save Inspection" at bounding box center [525, 714] width 112 height 16
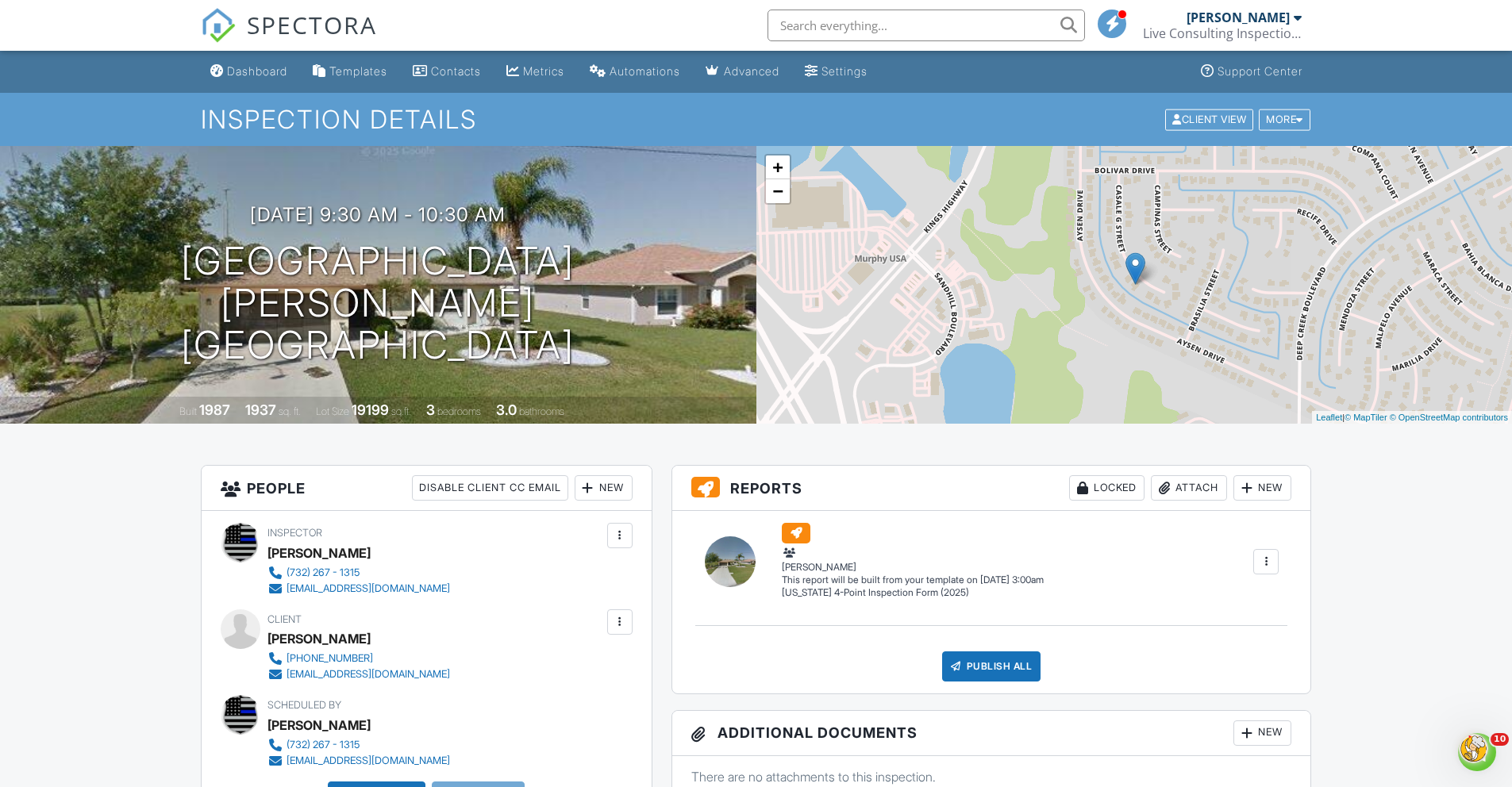
click at [1270, 560] on div at bounding box center [1266, 561] width 16 height 16
click at [1171, 584] on div "Build Now" at bounding box center [1209, 591] width 127 height 19
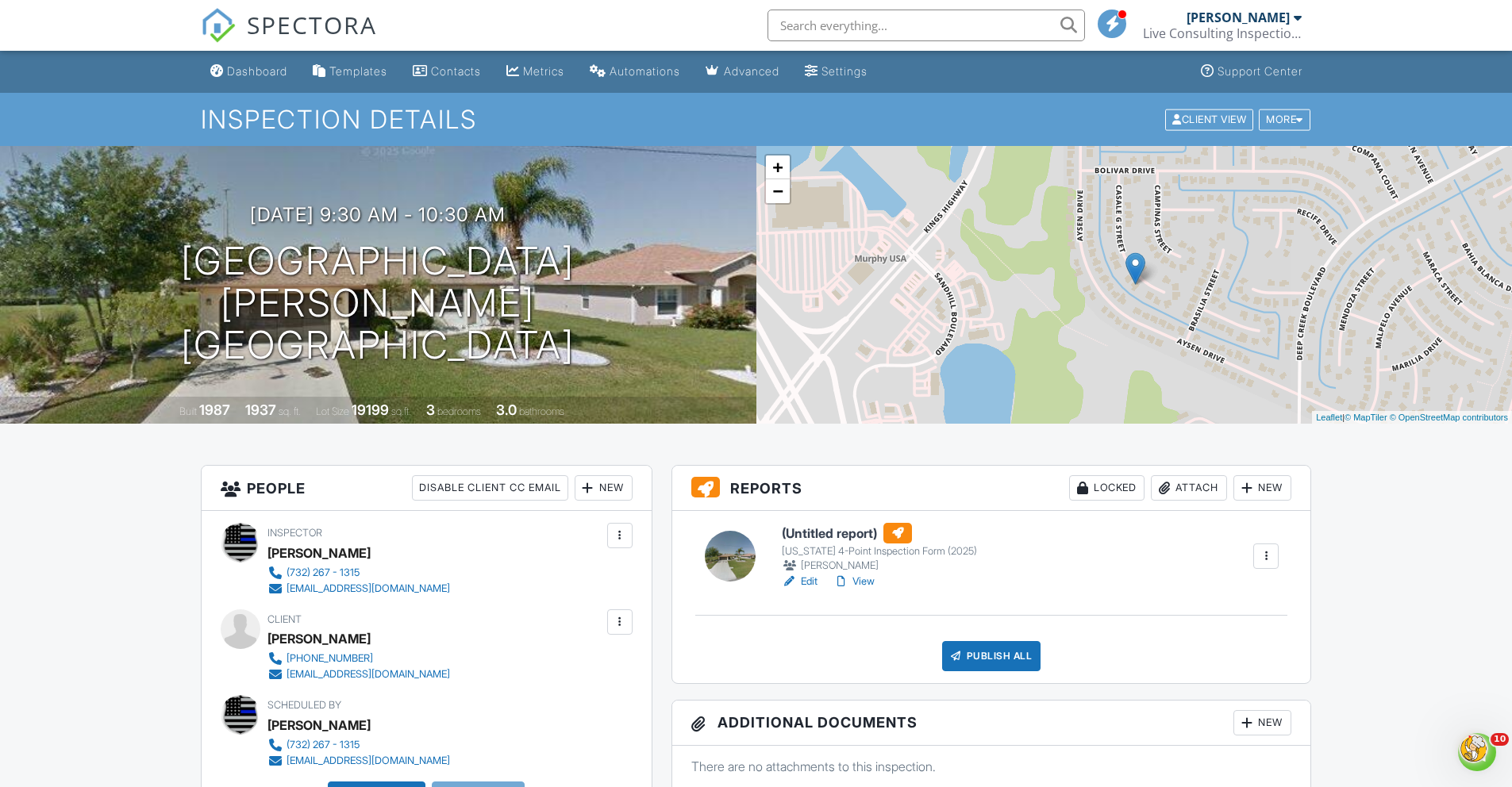
click at [811, 577] on link "Edit" at bounding box center [800, 582] width 36 height 16
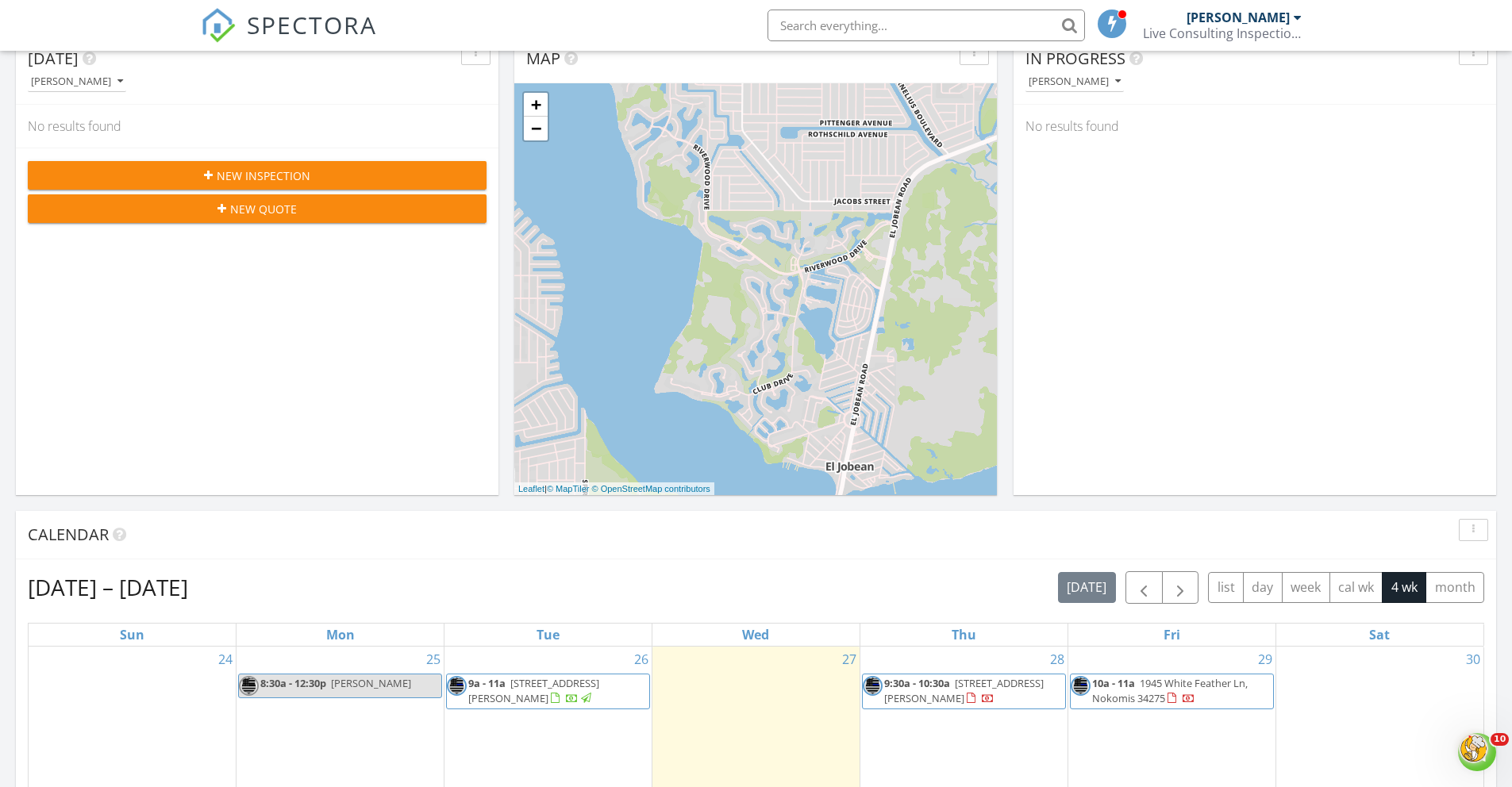
scroll to position [542, 0]
